Goal: Book appointment/travel/reservation

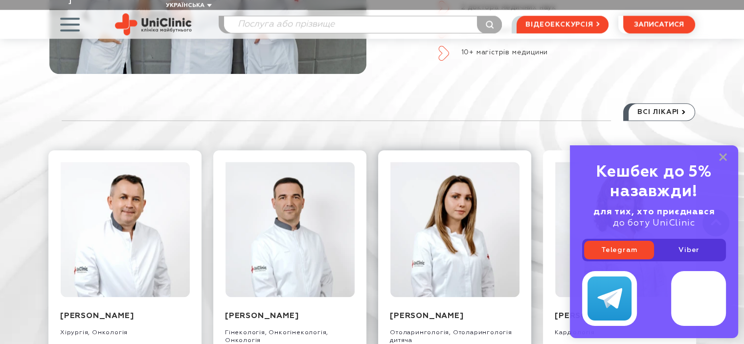
scroll to position [1008, 0]
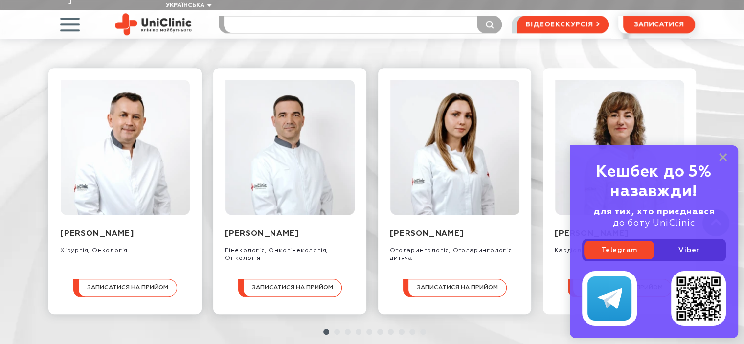
click at [248, 16] on input "search" at bounding box center [363, 24] width 278 height 17
type input "гинеколон"
click at [477, 16] on button "submit" at bounding box center [489, 25] width 25 height 18
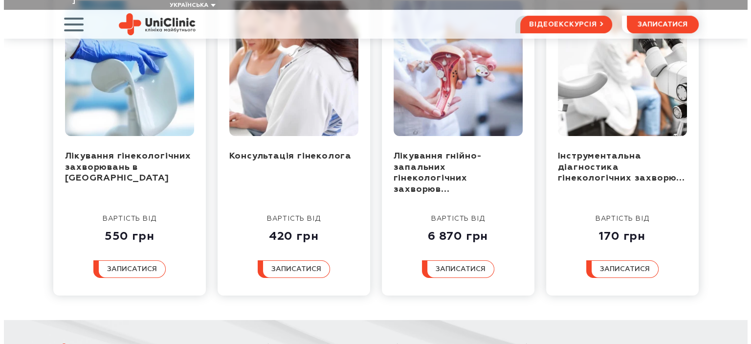
scroll to position [197, 0]
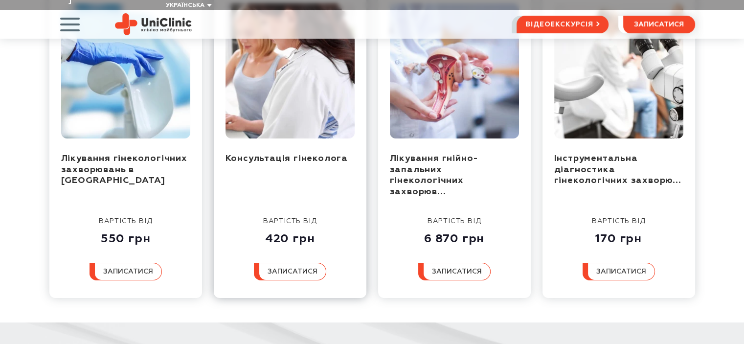
click at [307, 186] on div "вартість від 420 грн" at bounding box center [289, 216] width 129 height 60
click at [293, 268] on span "записатися" at bounding box center [292, 271] width 50 height 7
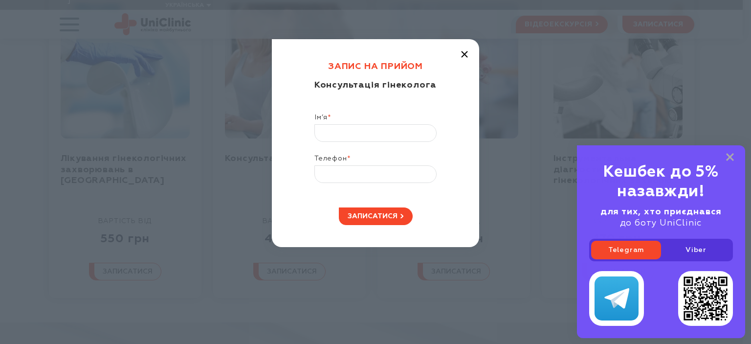
click at [466, 47] on div "Запис на прийом Консультація гінеколога Ім’я * Телефон * записатися" at bounding box center [375, 143] width 207 height 208
click at [466, 54] on div "Запис на прийом Консультація гінеколога Ім’я * Телефон * записатися" at bounding box center [375, 143] width 207 height 208
click at [466, 54] on icon "button" at bounding box center [464, 54] width 7 height 7
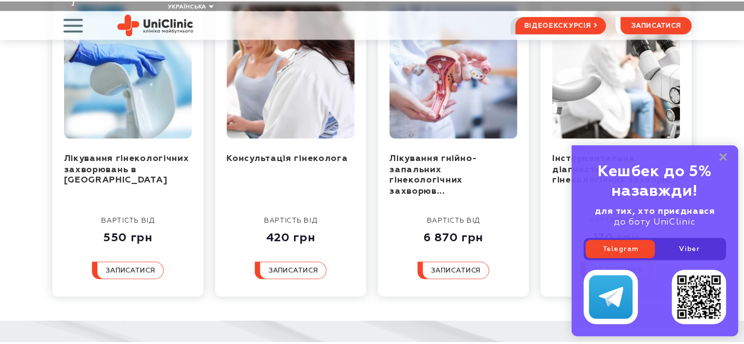
scroll to position [0, 0]
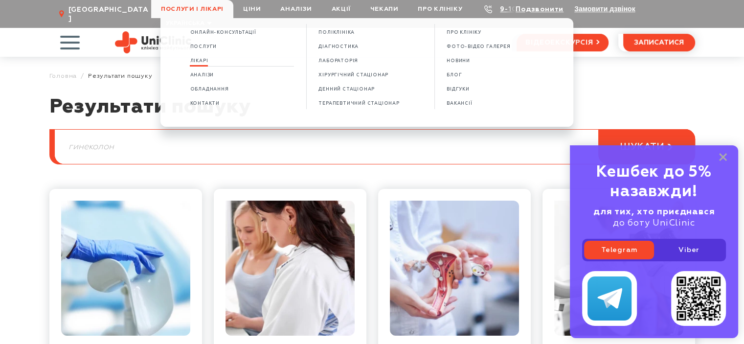
click at [206, 63] on span "Лікарі" at bounding box center [199, 60] width 18 height 5
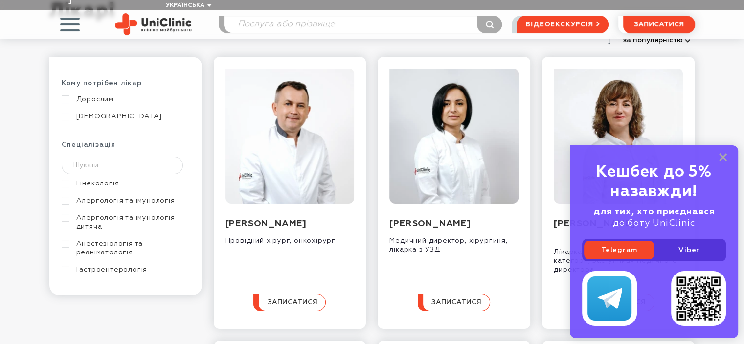
scroll to position [113, 0]
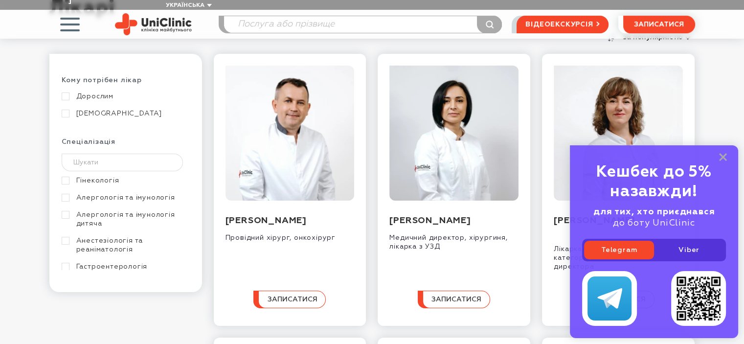
click at [87, 176] on link "Гінекологія" at bounding box center [125, 180] width 126 height 9
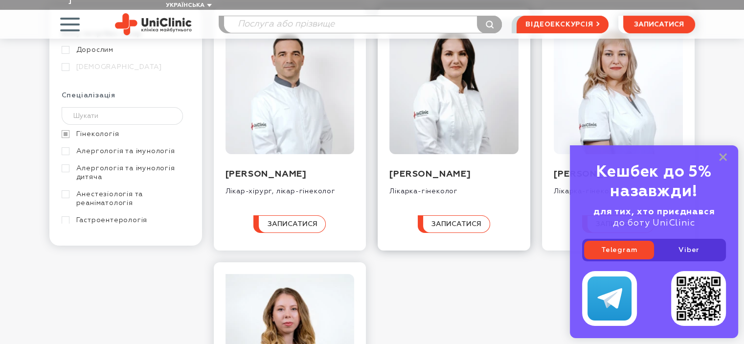
scroll to position [168, 0]
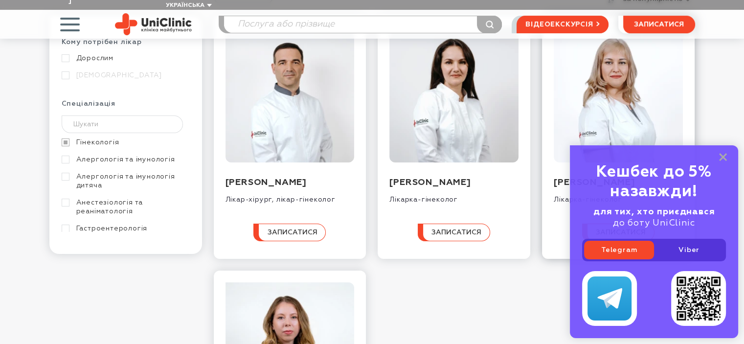
click at [578, 102] on img at bounding box center [618, 94] width 129 height 135
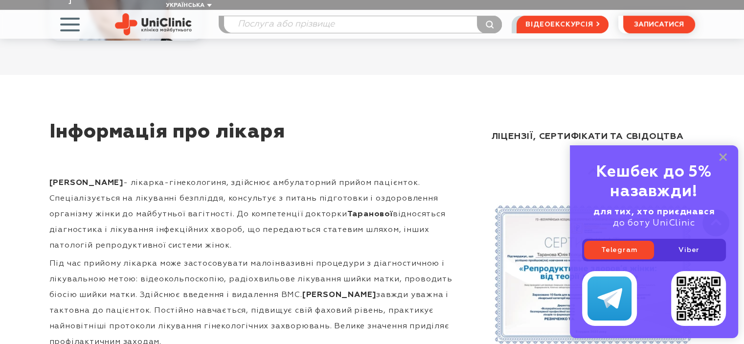
scroll to position [302, 0]
